Goal: Navigation & Orientation: Find specific page/section

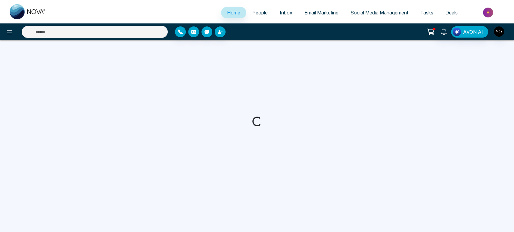
select select "*"
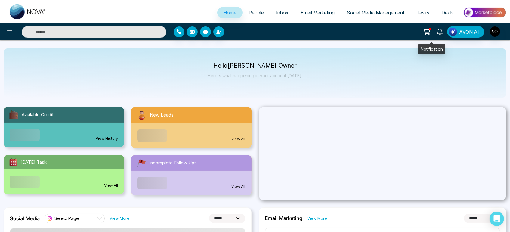
click at [437, 34] on icon at bounding box center [440, 32] width 7 height 7
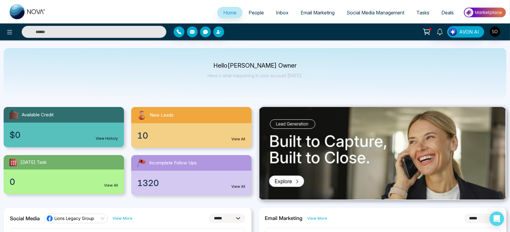
click at [249, 14] on span "People" at bounding box center [256, 13] width 15 height 6
